Goal: Task Accomplishment & Management: Use online tool/utility

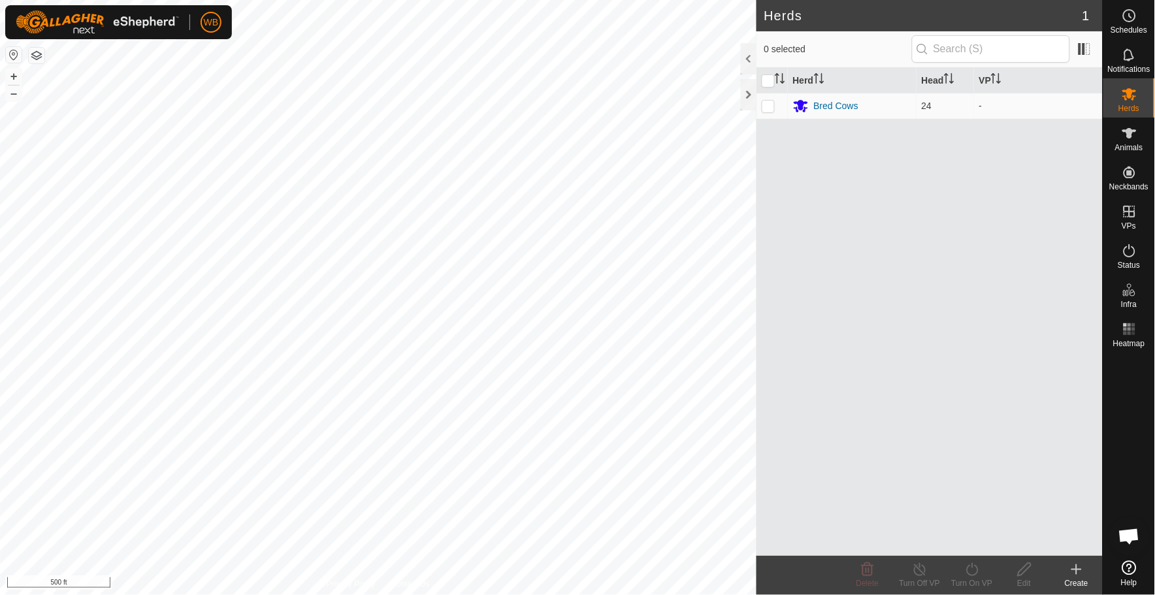
click at [1076, 575] on icon at bounding box center [1077, 570] width 16 height 16
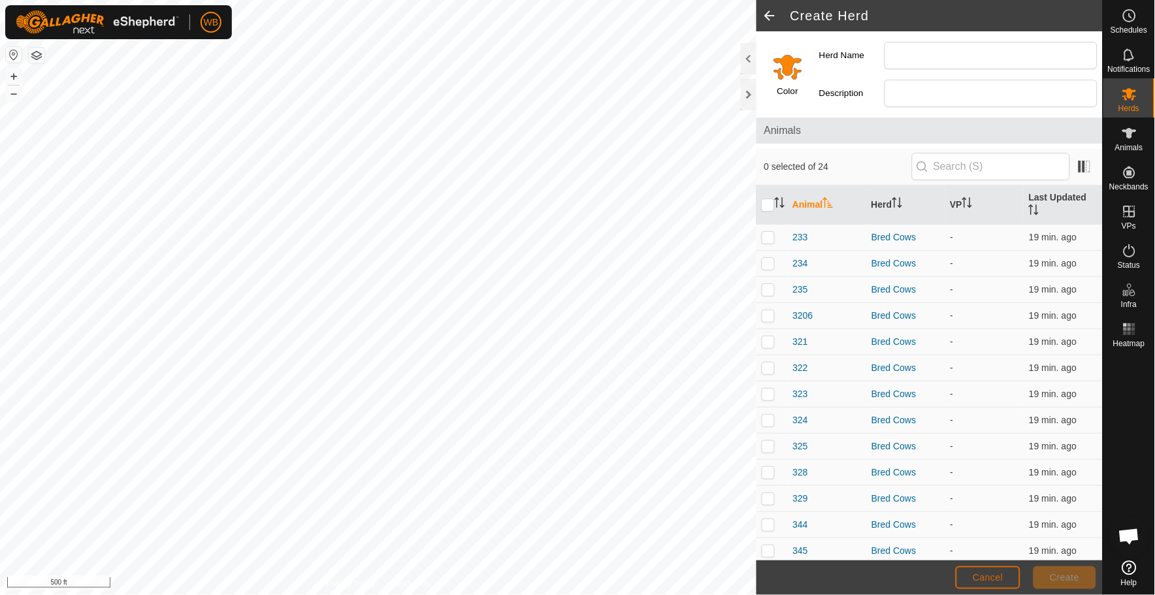
click at [972, 573] on button "Cancel" at bounding box center [988, 577] width 65 height 23
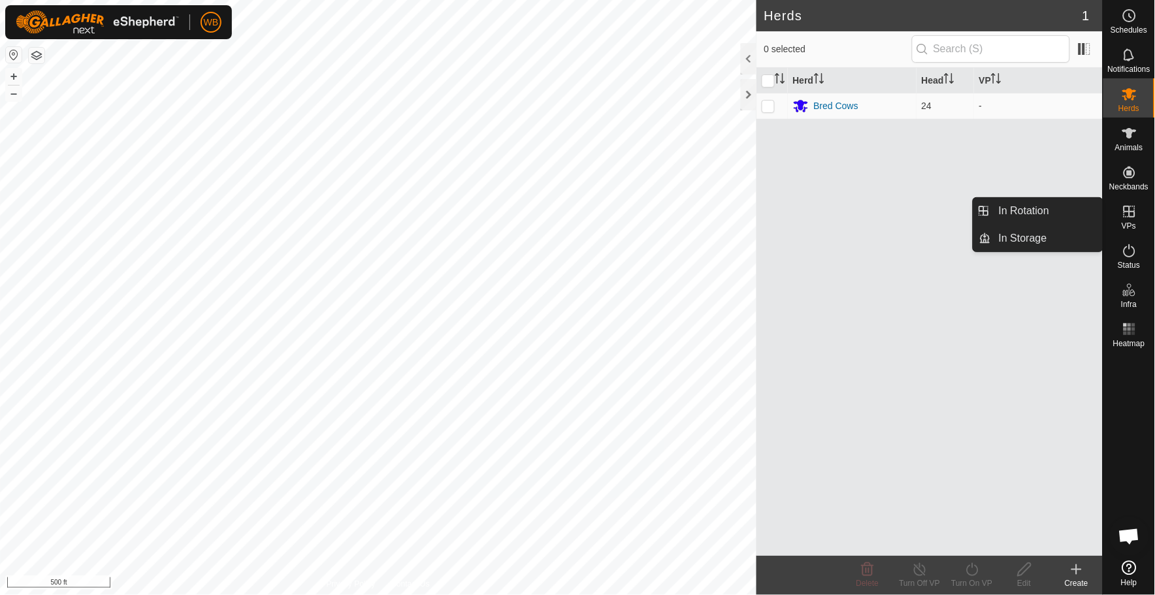
click at [1133, 216] on icon at bounding box center [1130, 212] width 12 height 12
click at [1027, 210] on link "In Rotation" at bounding box center [1047, 211] width 112 height 26
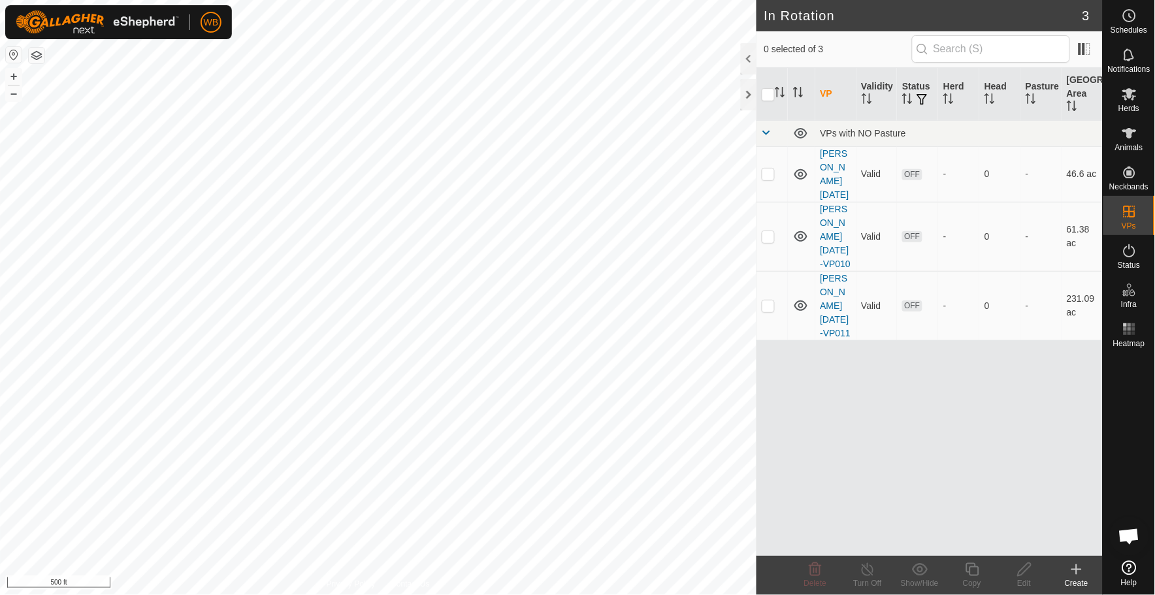
click at [1076, 569] on icon at bounding box center [1076, 569] width 0 height 9
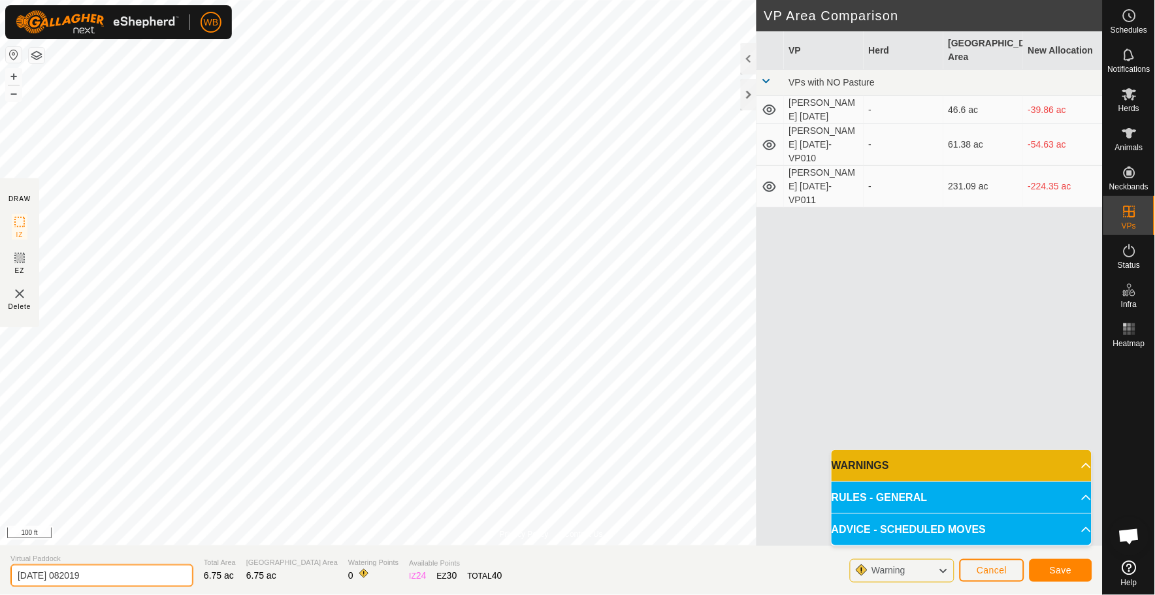
click at [16, 571] on input "[DATE] 082019" at bounding box center [101, 575] width 183 height 23
click at [101, 570] on input "[DATE] 082019" at bounding box center [101, 575] width 183 height 23
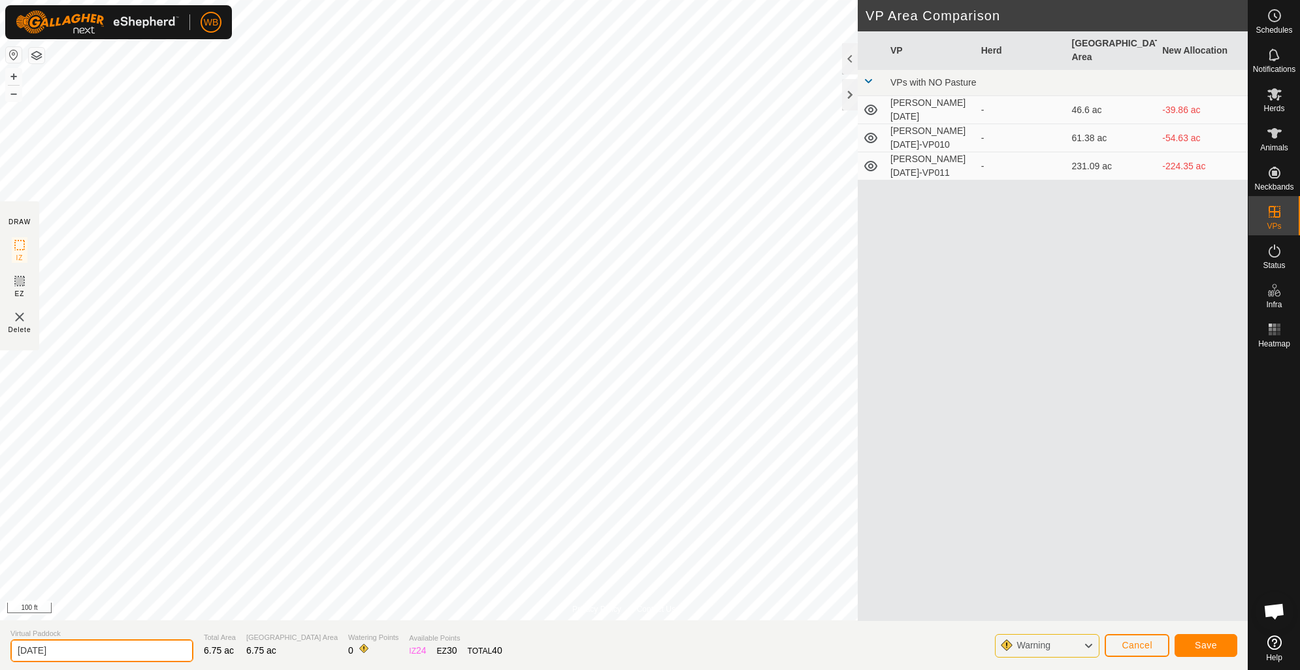
click at [18, 594] on input "[DATE]" at bounding box center [101, 650] width 183 height 23
type input "Valley 1 [DATE]"
click at [1154, 594] on span "Save" at bounding box center [1206, 644] width 22 height 10
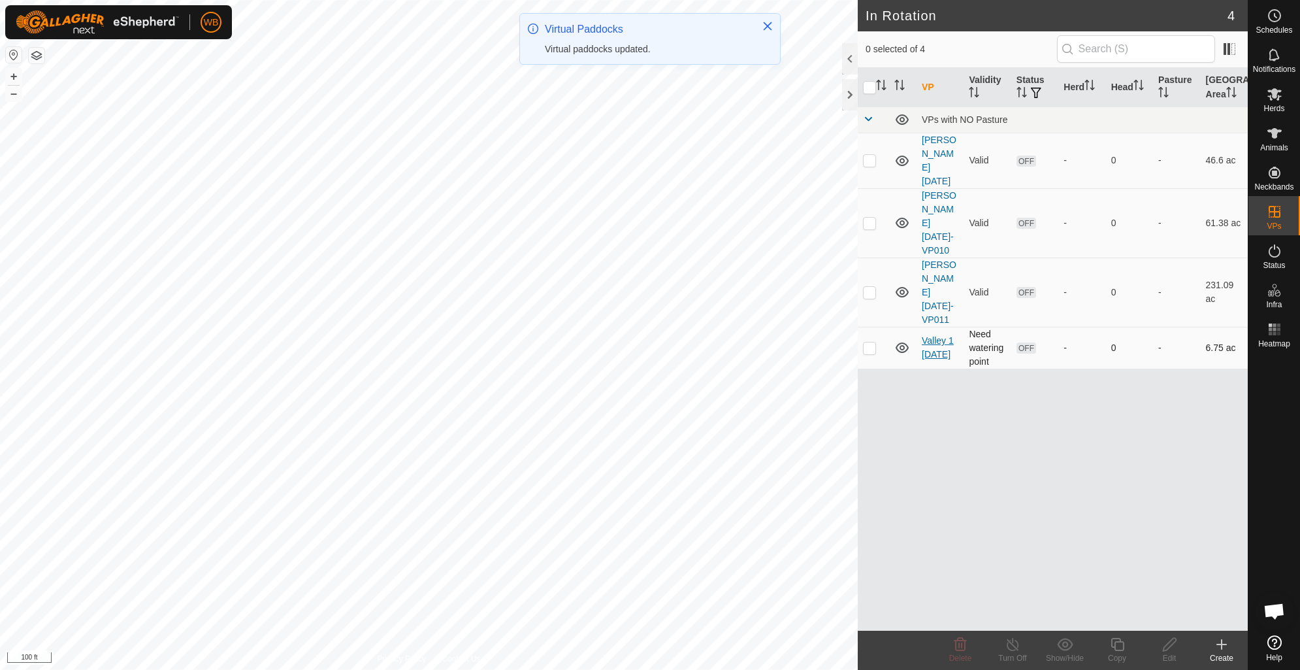
click at [937, 335] on link "Valley 1 [DATE]" at bounding box center [938, 347] width 32 height 24
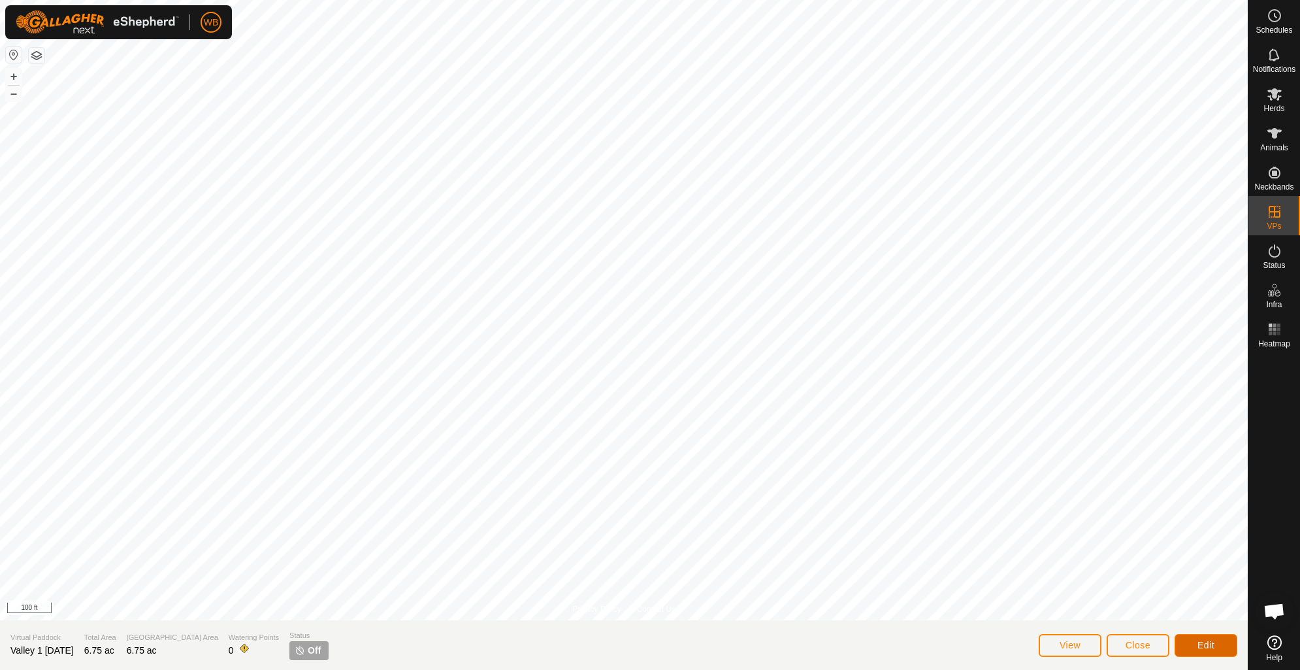
click at [1154, 594] on button "Edit" at bounding box center [1205, 645] width 63 height 23
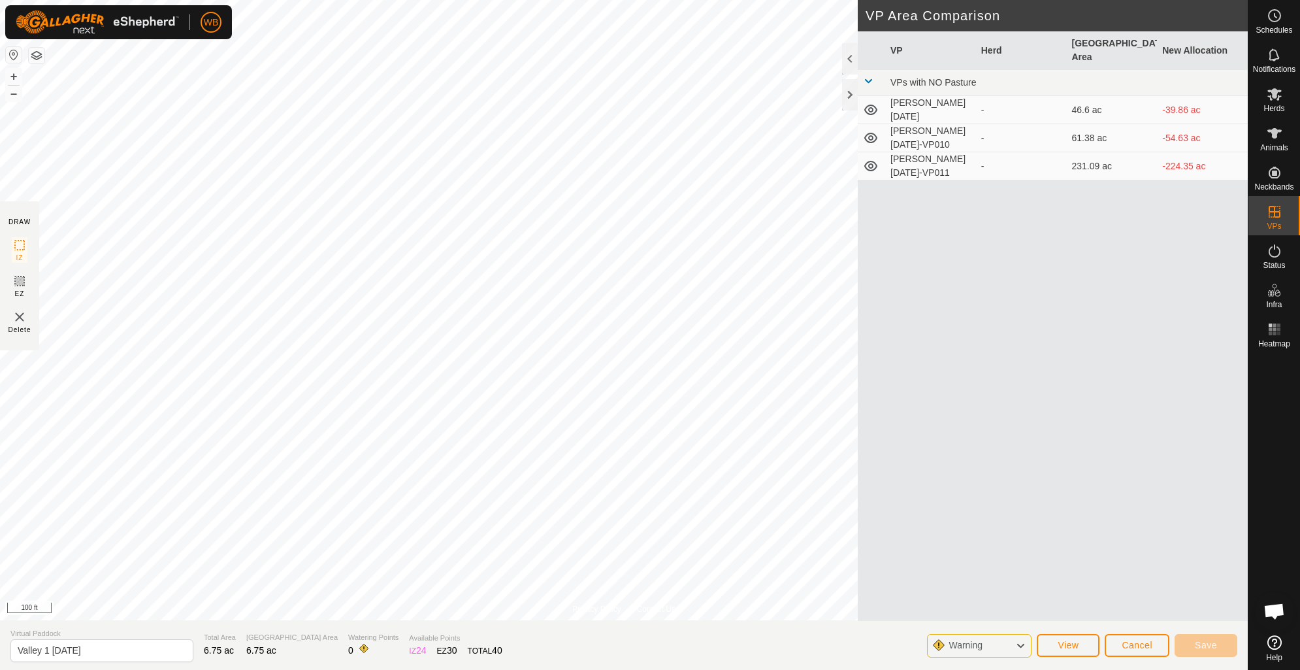
click at [1013, 594] on div "Warning" at bounding box center [979, 646] width 105 height 24
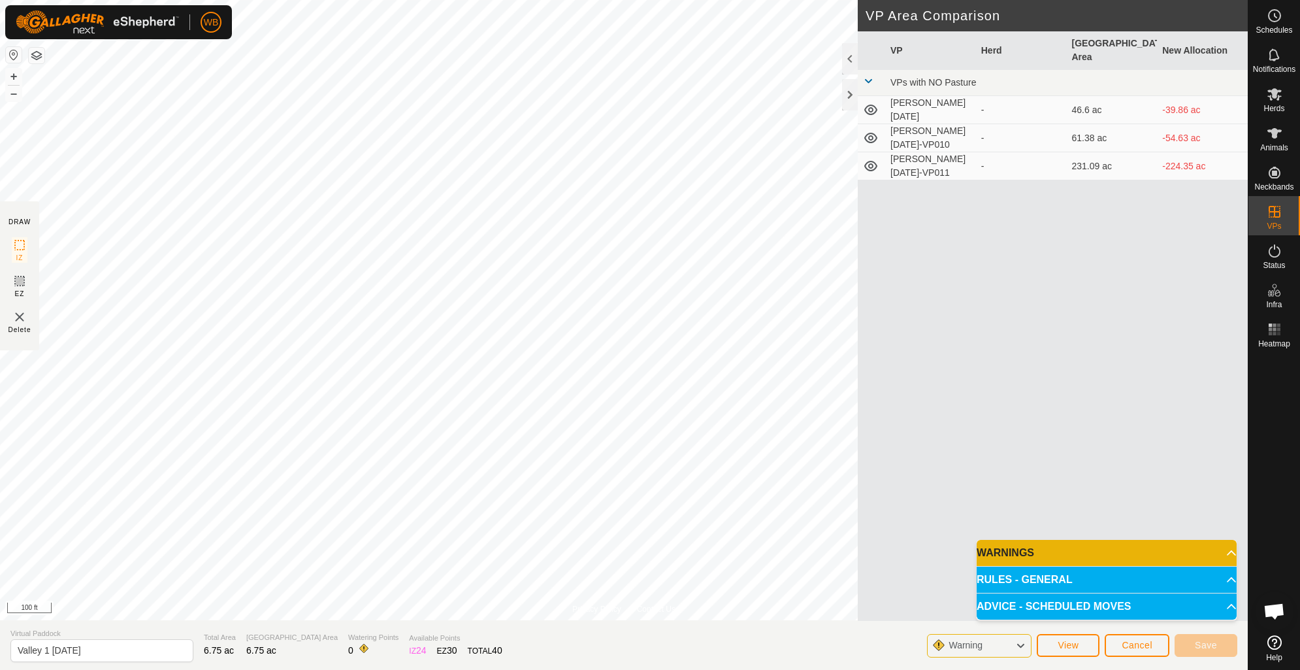
click at [1154, 551] on p-accordion-header "WARNINGS" at bounding box center [1107, 553] width 260 height 26
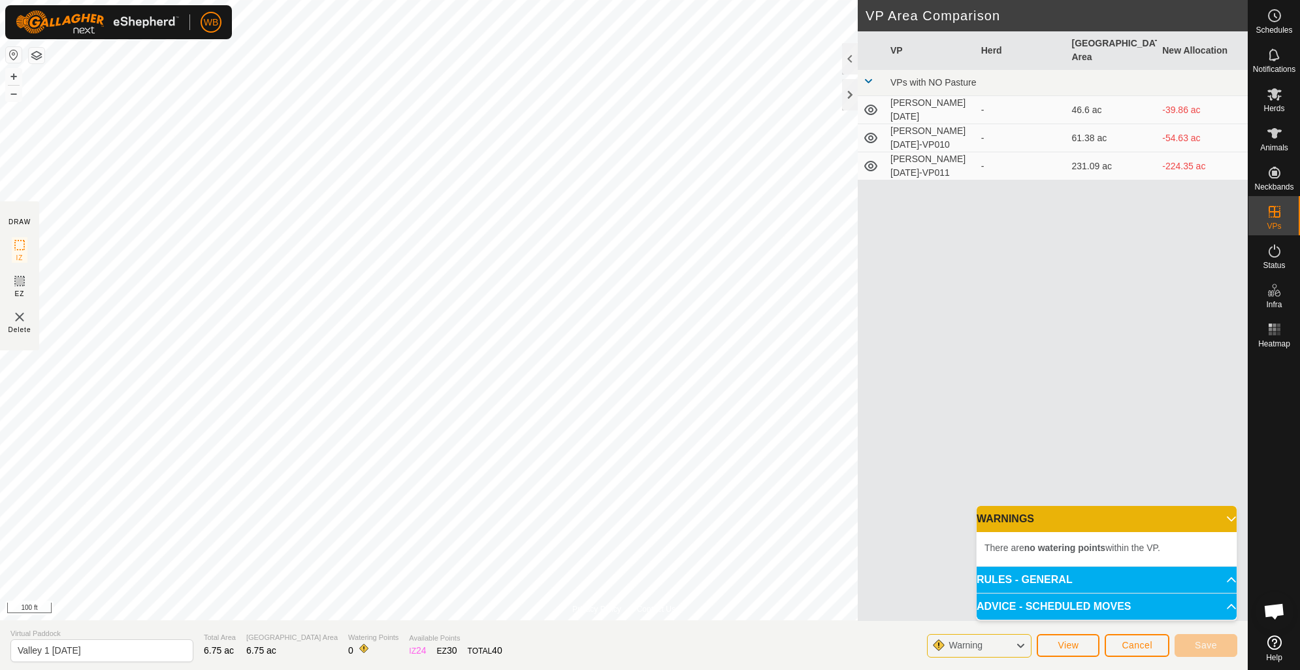
click at [1154, 511] on p-accordion-header "WARNINGS" at bounding box center [1107, 519] width 260 height 26
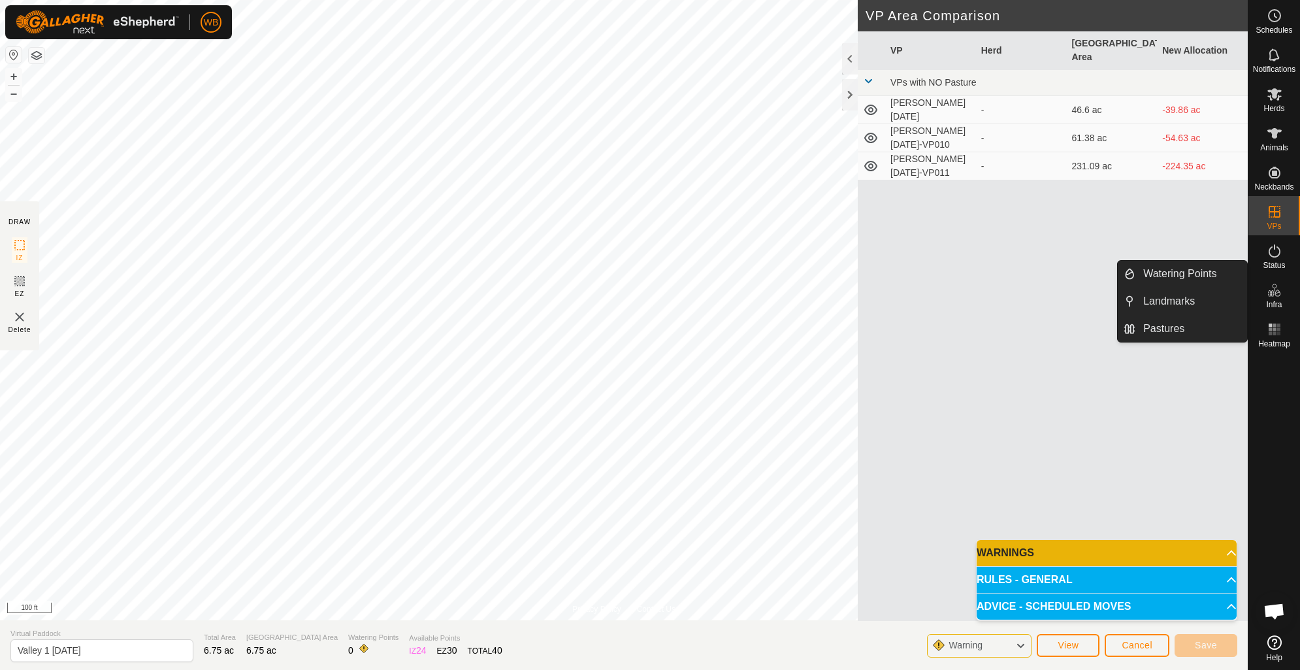
click at [1154, 296] on icon at bounding box center [1275, 290] width 16 height 16
click at [1154, 274] on link "Watering Points" at bounding box center [1191, 274] width 112 height 26
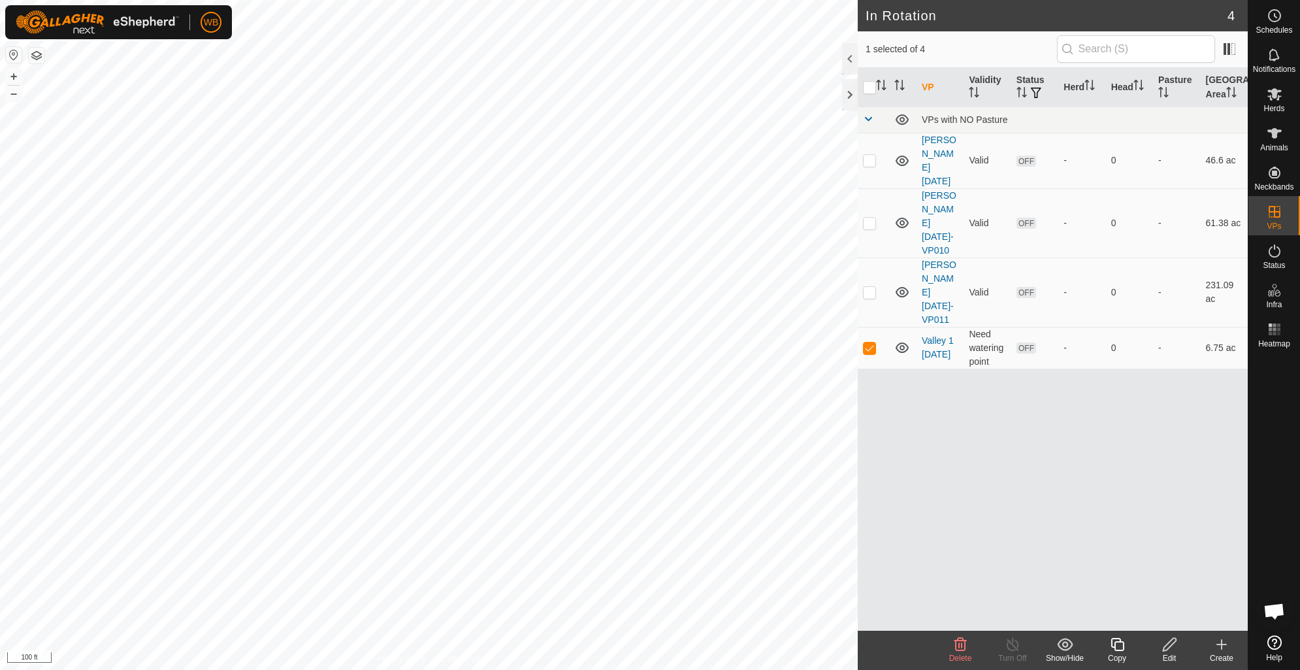
checkbox input "false"
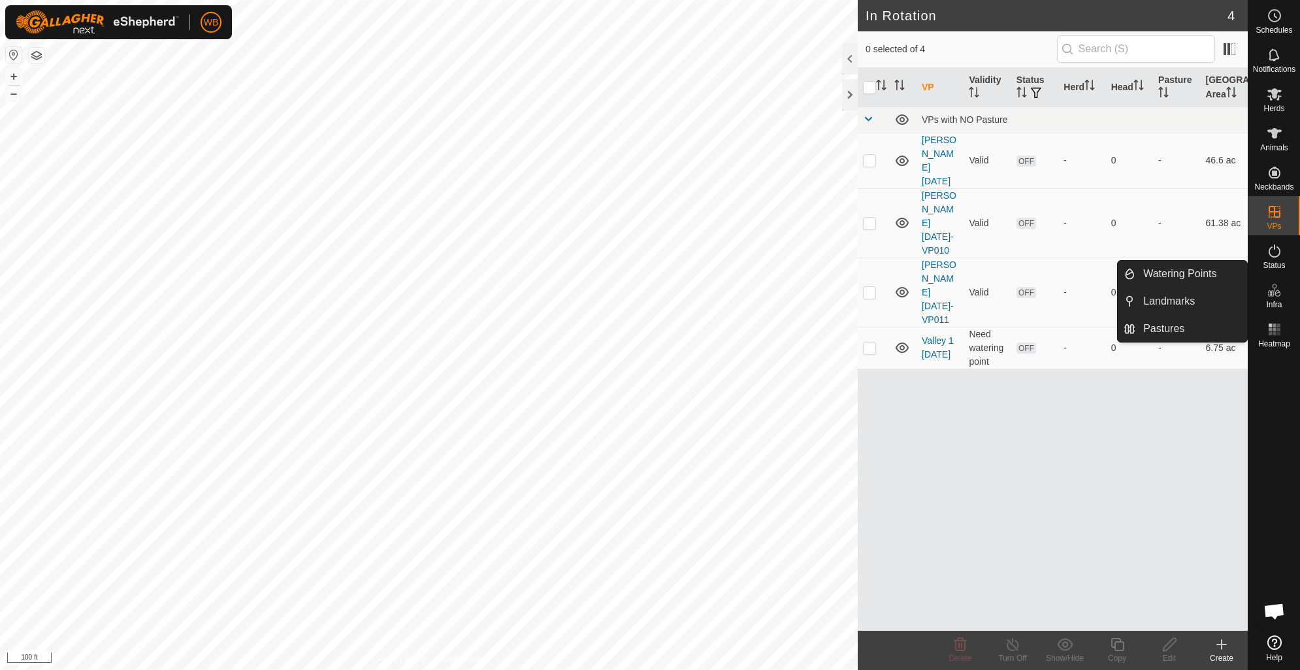
click at [1154, 296] on icon at bounding box center [1275, 290] width 16 height 16
click at [1154, 276] on link "Watering Points" at bounding box center [1191, 274] width 112 height 26
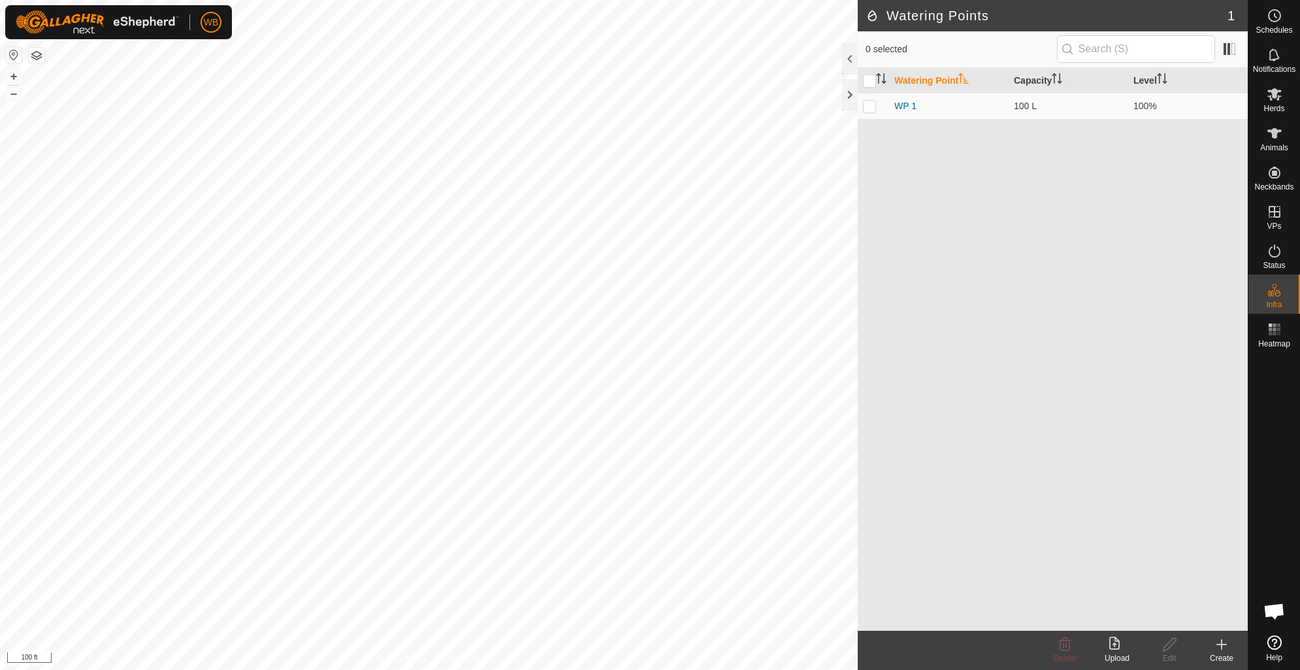
click at [1154, 594] on create-svg-icon at bounding box center [1221, 644] width 52 height 16
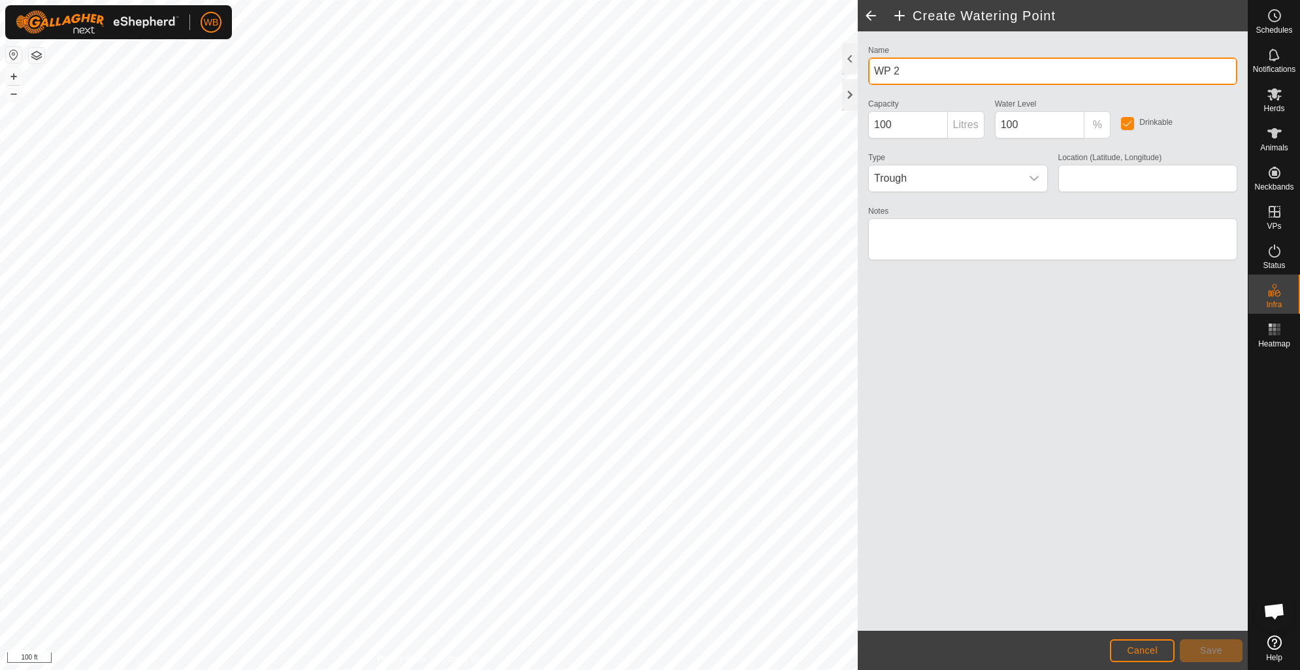
click at [1037, 66] on input "WP 2" at bounding box center [1052, 70] width 369 height 27
type input "WP valley"
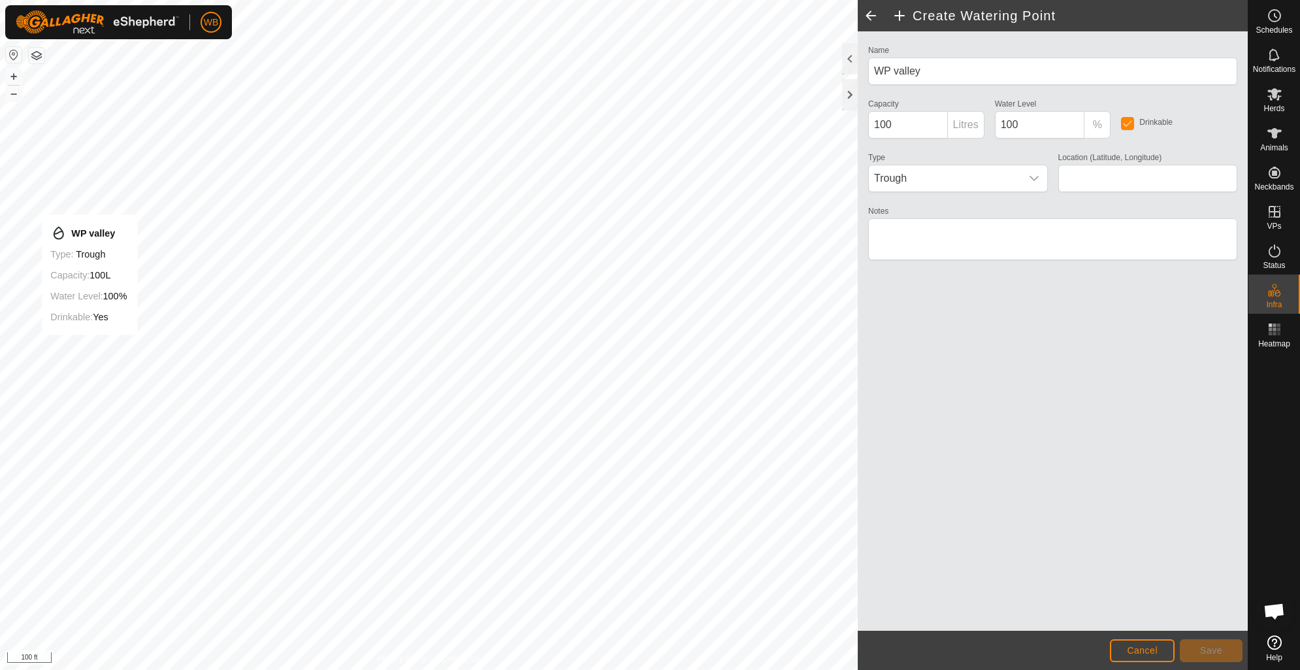
type input "48.536620, -117.941024"
click at [1154, 594] on span "Save" at bounding box center [1211, 650] width 22 height 10
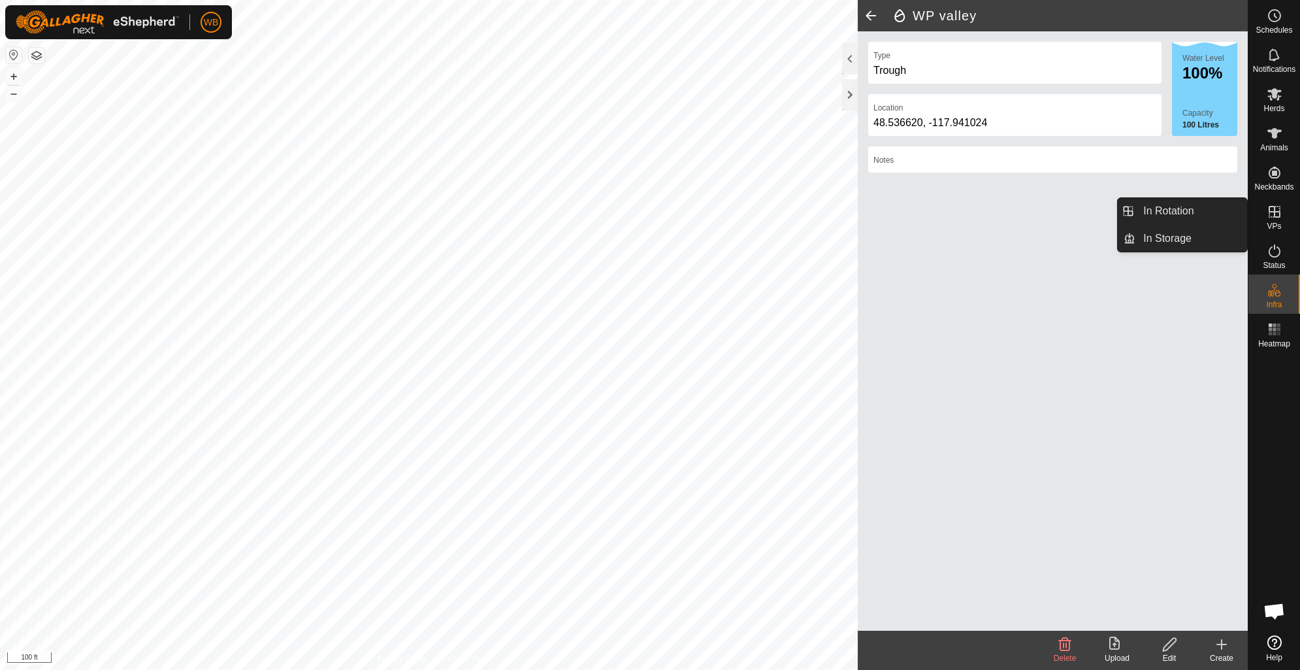
click at [1154, 218] on icon at bounding box center [1275, 212] width 16 height 16
click at [1154, 213] on link "In Rotation" at bounding box center [1191, 211] width 112 height 26
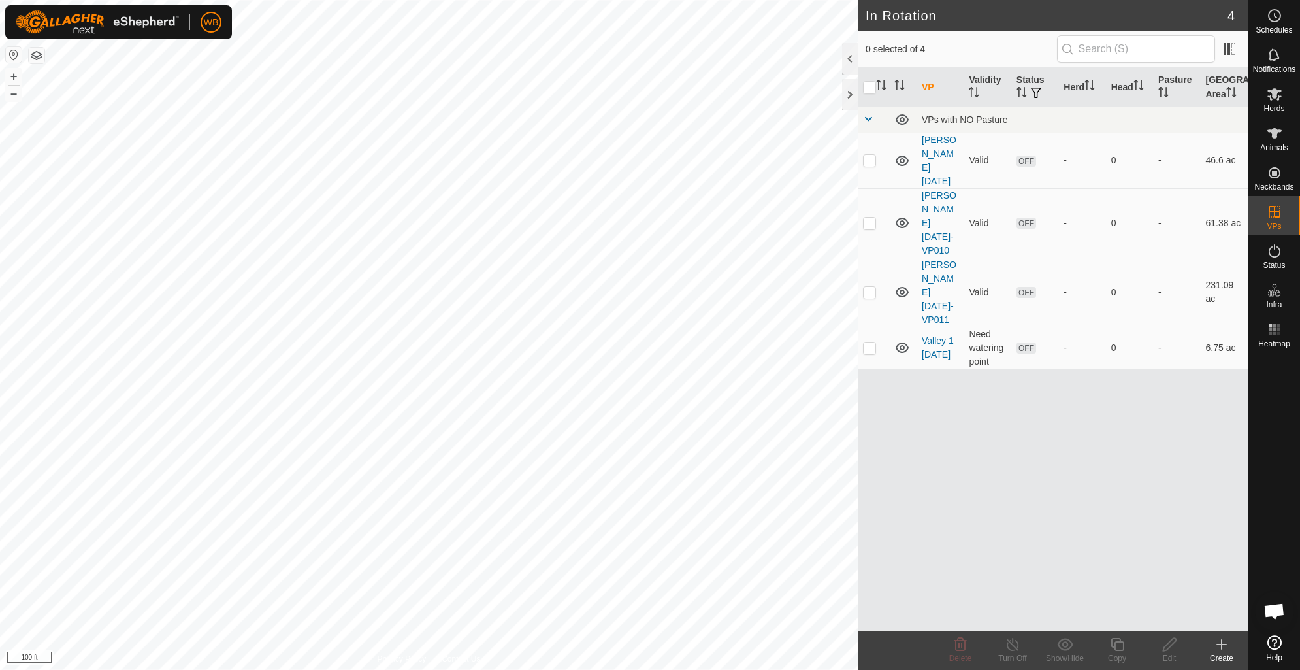
click at [1023, 426] on div "VP Validity Status Herd Head Pasture Grazing Area VPs with NO Pasture [PERSON_N…" at bounding box center [1053, 349] width 390 height 562
